Goal: Task Accomplishment & Management: Manage account settings

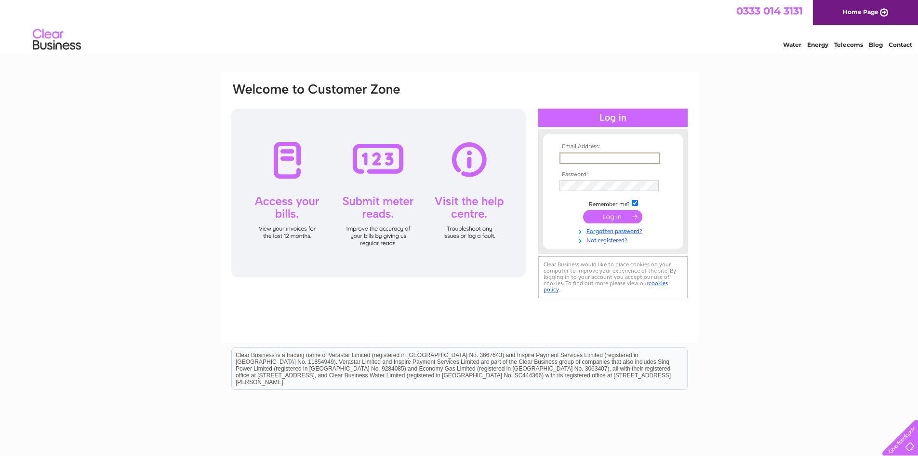
click at [584, 158] on input "text" at bounding box center [610, 158] width 100 height 12
type input "crowngroveltd@gmail.com"
click at [609, 218] on input "submit" at bounding box center [612, 216] width 59 height 13
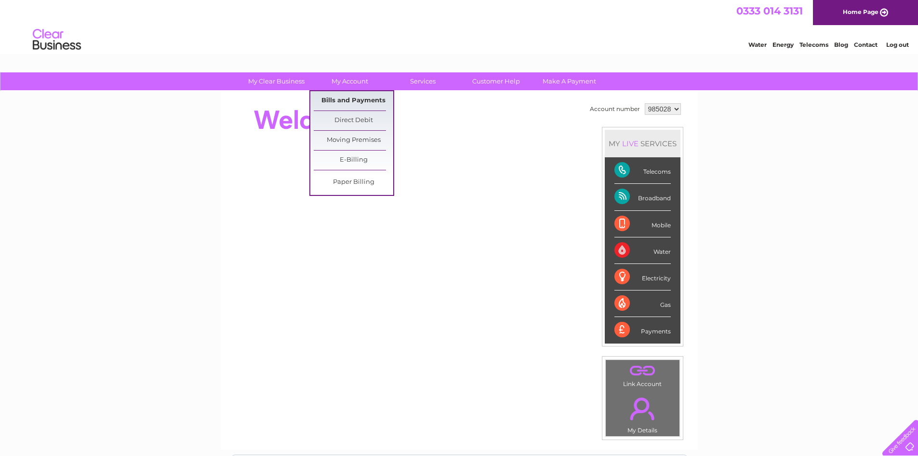
click at [353, 101] on link "Bills and Payments" at bounding box center [354, 100] width 80 height 19
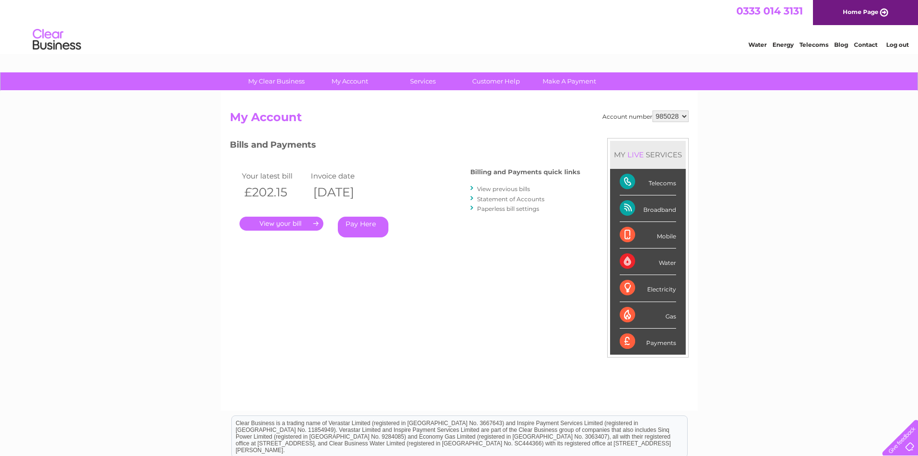
click at [299, 219] on link "." at bounding box center [282, 223] width 84 height 14
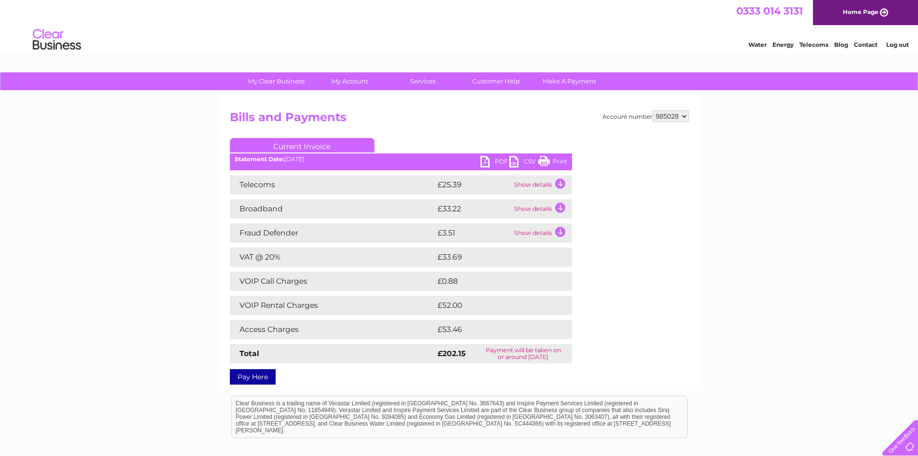
click at [488, 162] on link "PDF" at bounding box center [495, 163] width 29 height 14
click at [892, 46] on link "Log out" at bounding box center [898, 44] width 23 height 7
